Goal: Find specific page/section: Find specific page/section

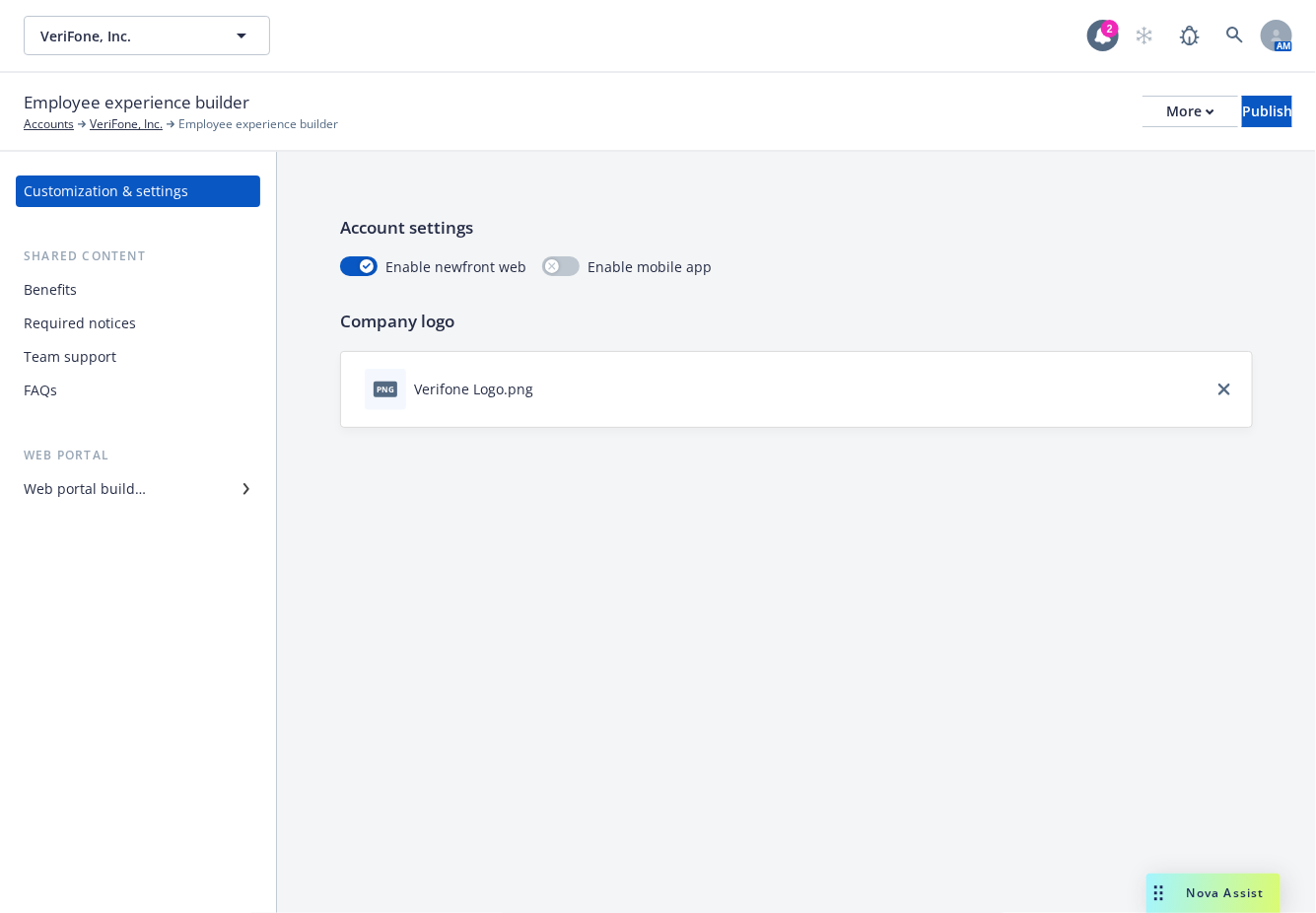
click at [70, 277] on div "Benefits" at bounding box center [50, 290] width 53 height 32
